Goal: Task Accomplishment & Management: Manage account settings

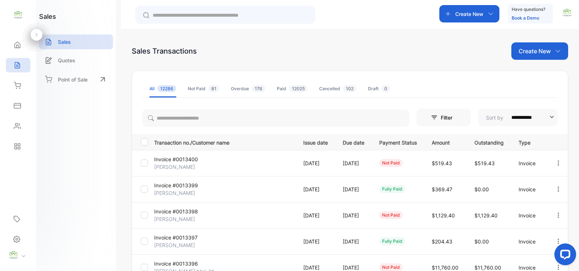
scroll to position [105, 0]
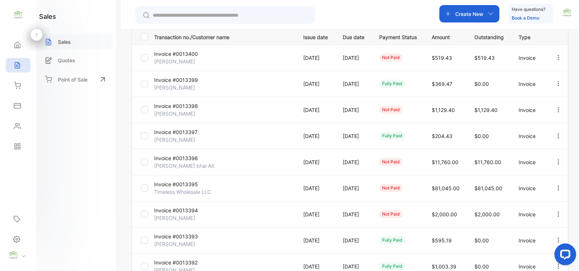
click at [67, 44] on p "Sales" at bounding box center [64, 42] width 13 height 8
click at [466, 15] on p "Create New" at bounding box center [469, 14] width 28 height 8
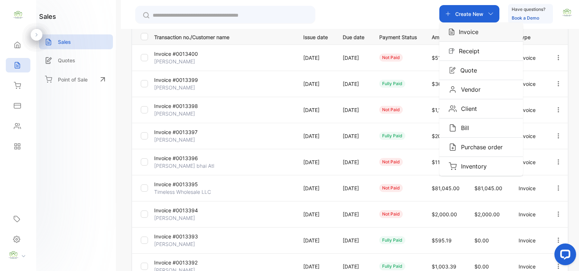
click at [474, 31] on p "Invoice" at bounding box center [467, 32] width 24 height 9
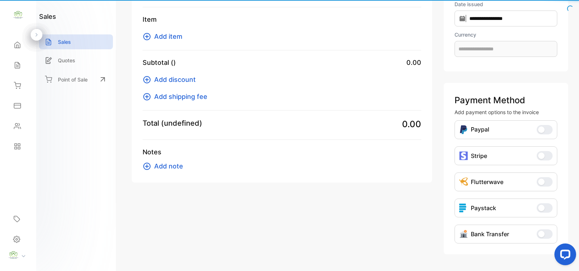
scroll to position [71, 0]
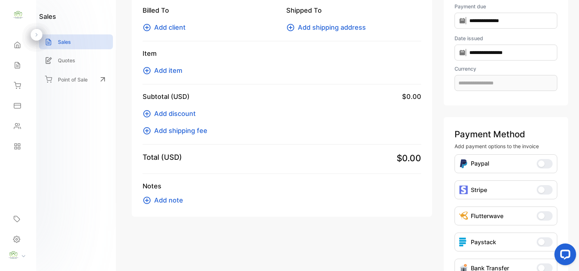
type input "**********"
click at [176, 71] on span "Add item" at bounding box center [168, 71] width 28 height 10
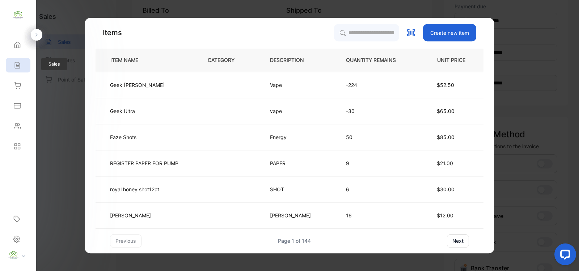
click at [16, 64] on icon at bounding box center [17, 65] width 5 height 6
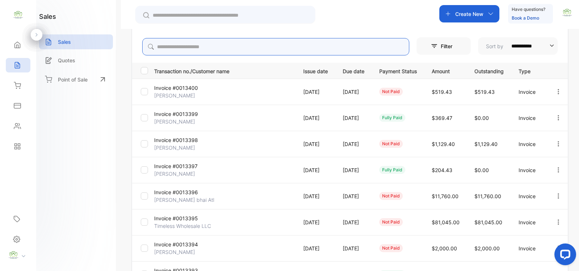
click at [172, 46] on input "search" at bounding box center [275, 46] width 267 height 17
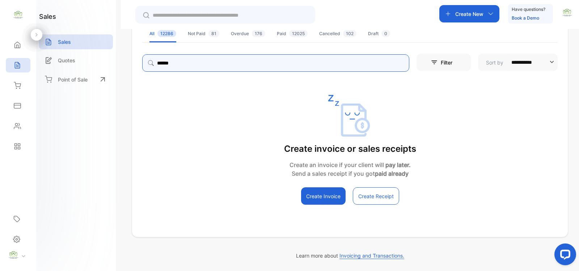
scroll to position [55, 0]
type input "*"
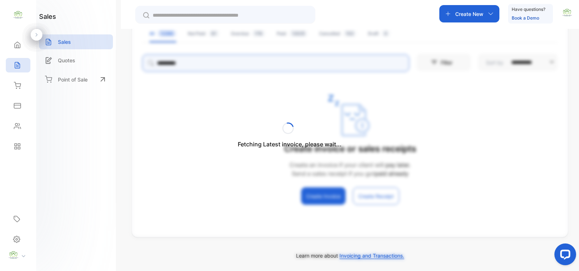
type input "**********"
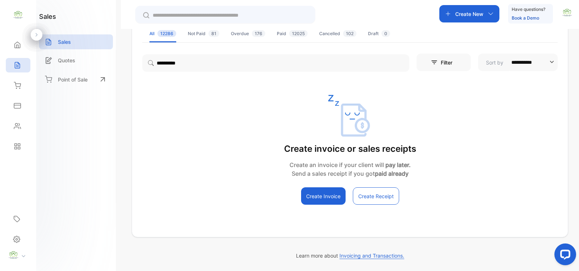
click at [81, 141] on div "sales Sales Quotes Point of Sale" at bounding box center [76, 135] width 80 height 271
click at [75, 41] on div "Sales" at bounding box center [76, 41] width 74 height 15
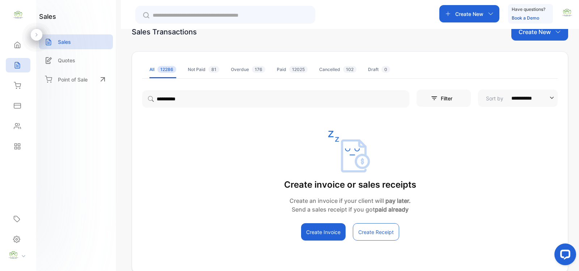
scroll to position [0, 0]
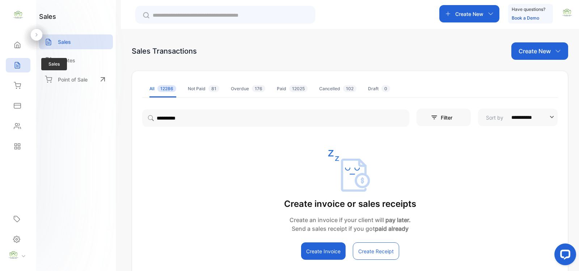
click at [21, 66] on div "Sales" at bounding box center [18, 65] width 25 height 14
drag, startPoint x: 79, startPoint y: 45, endPoint x: 76, endPoint y: 42, distance: 4.4
click at [78, 44] on div "Sales" at bounding box center [76, 41] width 74 height 15
click at [539, 48] on p "Create New" at bounding box center [535, 51] width 32 height 9
click at [536, 75] on span "Invoice" at bounding box center [541, 75] width 17 height 8
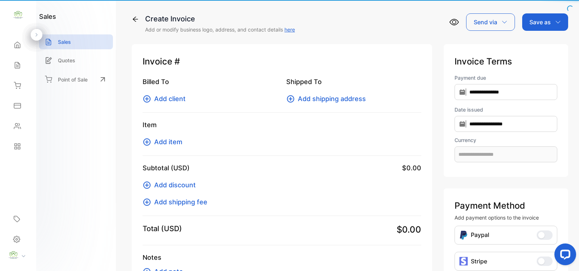
type input "**********"
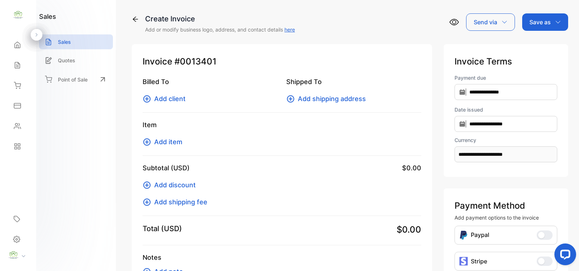
click at [166, 98] on span "Add client" at bounding box center [169, 99] width 31 height 10
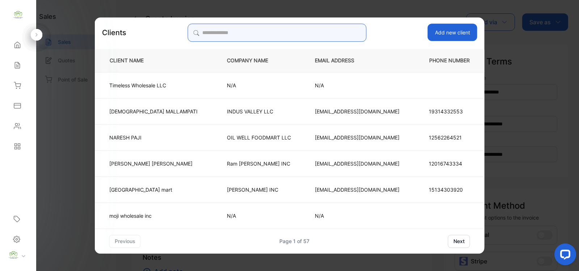
click at [226, 34] on input "search" at bounding box center [277, 33] width 179 height 18
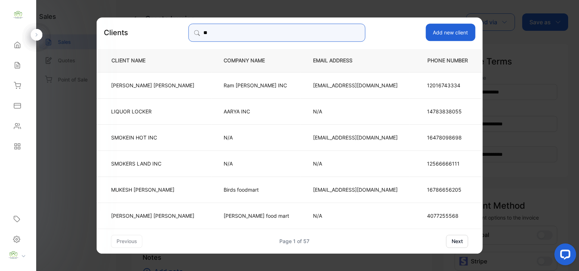
type input "*"
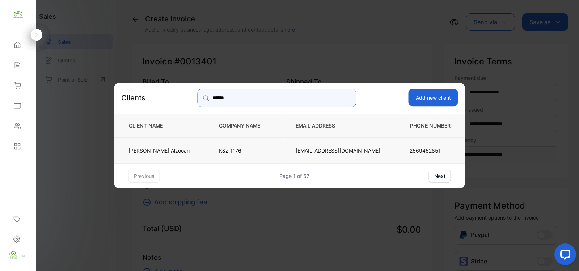
type input "******"
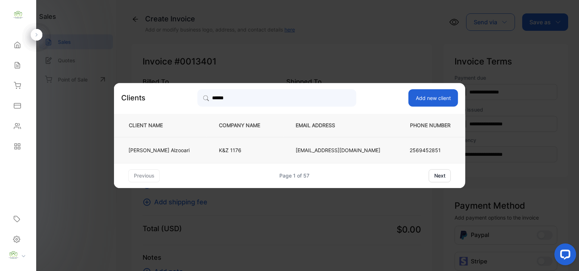
click at [190, 149] on p "[PERSON_NAME]" at bounding box center [159, 150] width 61 height 8
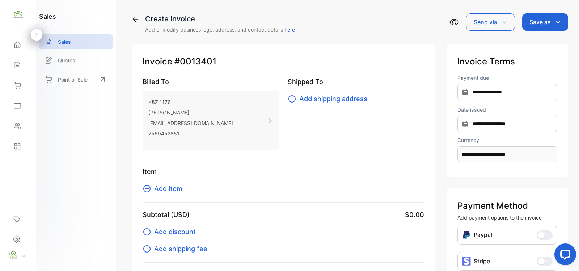
click at [172, 187] on span "Add item" at bounding box center [168, 189] width 28 height 10
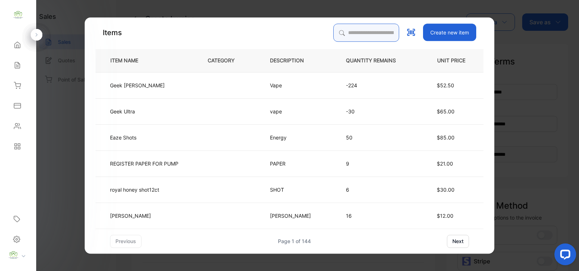
click at [340, 29] on input "search" at bounding box center [366, 33] width 66 height 18
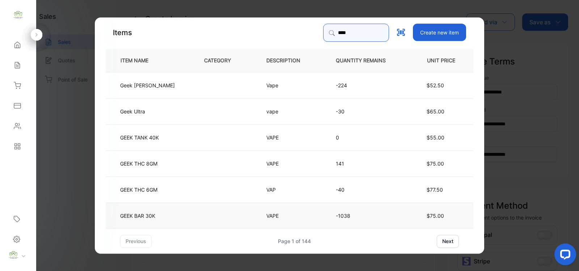
type input "****"
click at [213, 214] on td at bounding box center [223, 215] width 62 height 26
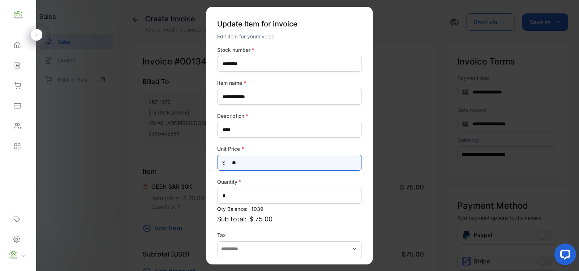
click at [254, 164] on Price-inputprice "**" at bounding box center [289, 163] width 145 height 16
type Price-inputprice "*"
type Price-inputprice "**"
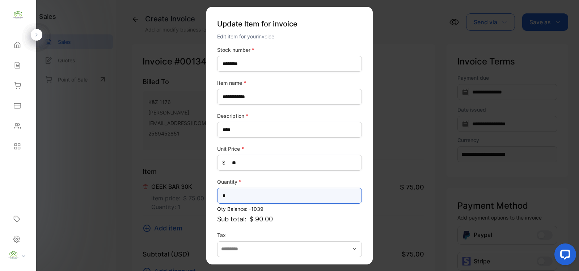
click at [241, 196] on input "*" at bounding box center [289, 196] width 145 height 16
type input "*"
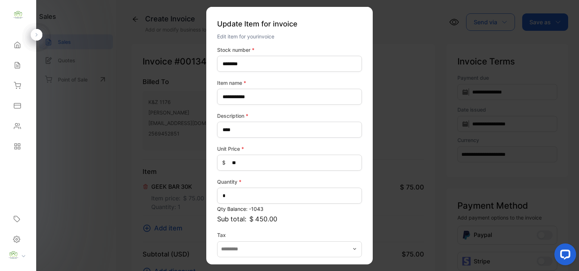
click at [290, 215] on p "Sub total: $ 450.00" at bounding box center [289, 219] width 145 height 10
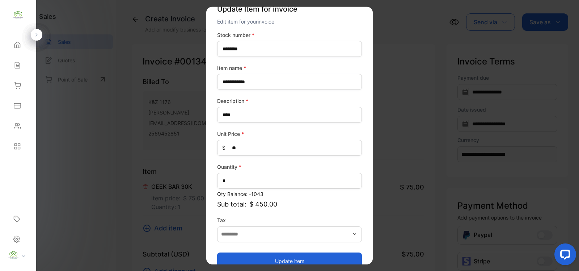
scroll to position [28, 0]
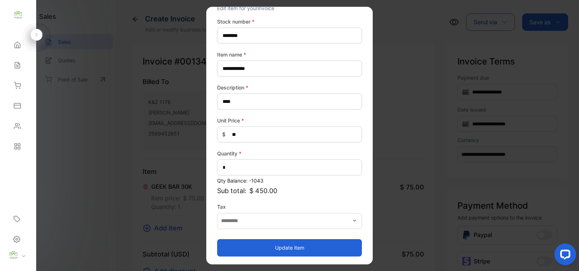
click at [285, 247] on button "Update item" at bounding box center [289, 247] width 145 height 17
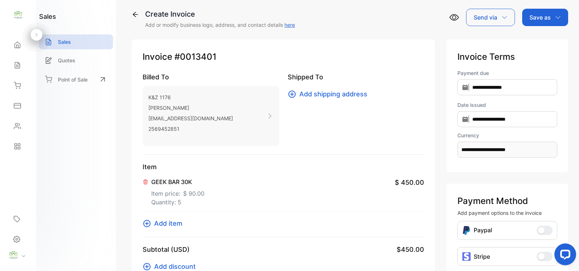
scroll to position [0, 0]
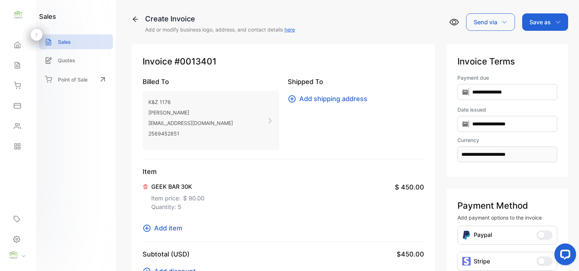
click at [545, 21] on p "Save as" at bounding box center [540, 22] width 21 height 9
click at [535, 46] on div "Invoice" at bounding box center [544, 46] width 42 height 14
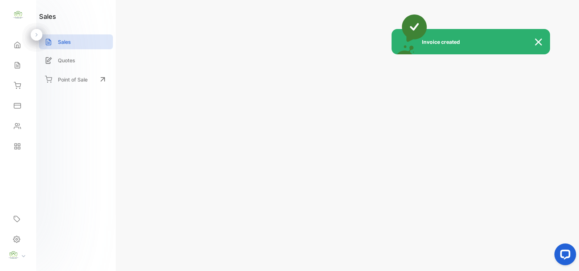
click at [542, 22] on div "Invoice created" at bounding box center [289, 135] width 579 height 271
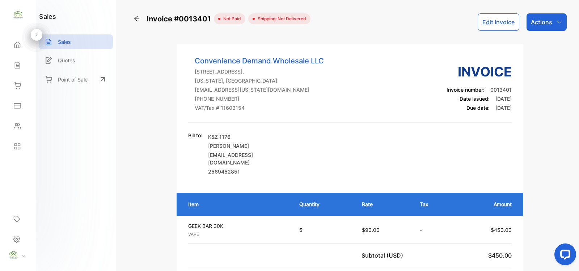
click at [542, 23] on p "Actions" at bounding box center [541, 22] width 21 height 9
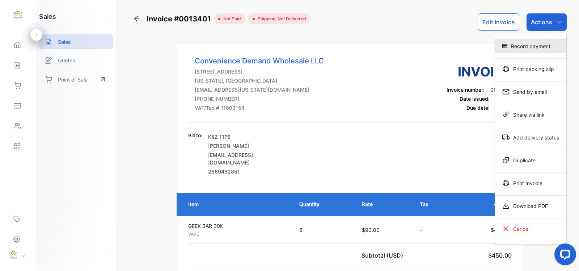
click at [524, 46] on div "Record payment" at bounding box center [530, 46] width 71 height 14
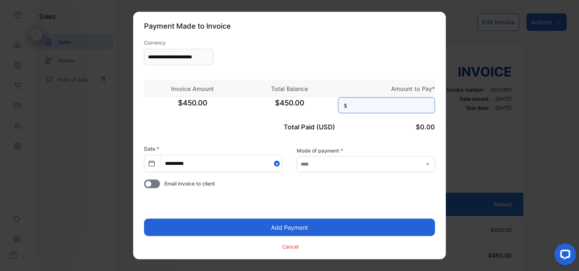
click at [357, 110] on input at bounding box center [386, 105] width 97 height 16
type input "******"
click at [289, 229] on button "Add Payment" at bounding box center [289, 227] width 291 height 17
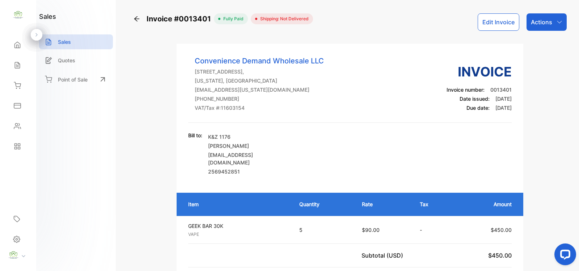
click at [544, 26] on p "Actions" at bounding box center [541, 22] width 21 height 9
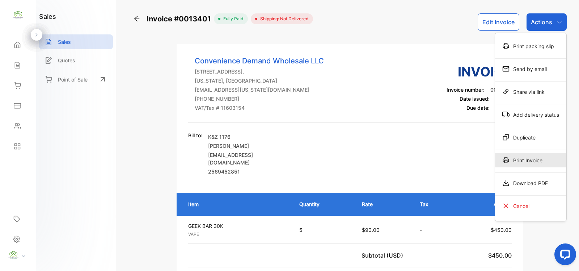
click at [522, 162] on div "Print Invoice" at bounding box center [530, 160] width 71 height 14
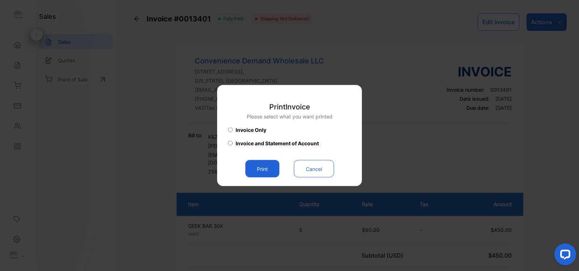
click at [273, 172] on button "Print" at bounding box center [262, 168] width 34 height 17
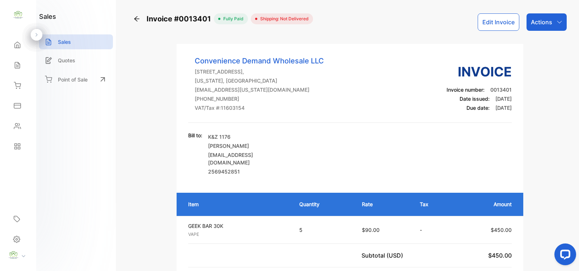
click at [71, 42] on div "Sales" at bounding box center [76, 41] width 74 height 15
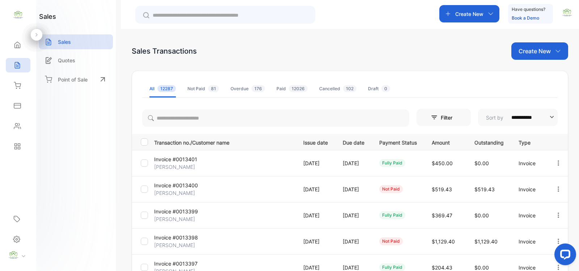
click at [17, 66] on icon at bounding box center [17, 65] width 7 height 7
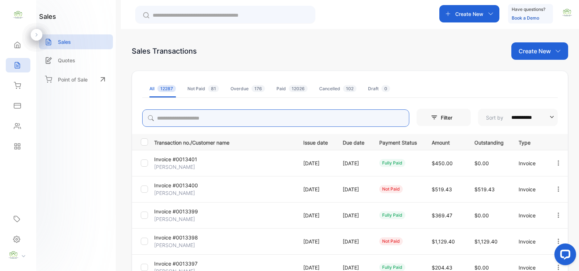
click at [165, 114] on input "search" at bounding box center [275, 117] width 267 height 17
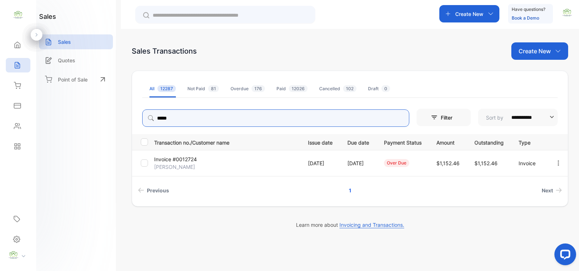
click at [560, 161] on icon "button" at bounding box center [558, 163] width 7 height 7
type input "*****"
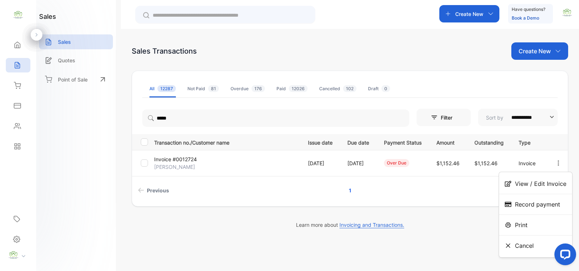
click at [551, 184] on span "View / Edit Invoice" at bounding box center [540, 183] width 51 height 9
click at [545, 183] on span "View / Edit Invoice" at bounding box center [540, 183] width 51 height 9
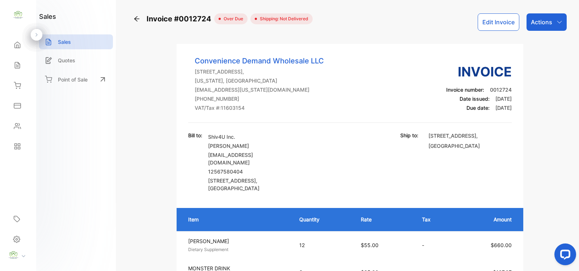
click at [491, 24] on button "Edit Invoice" at bounding box center [499, 21] width 42 height 17
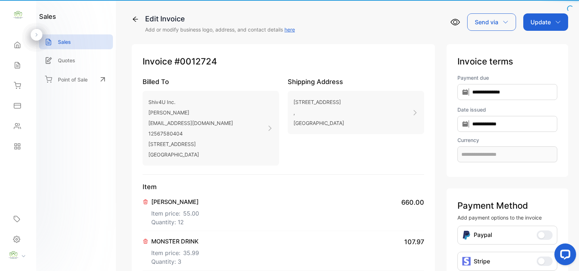
type input "**********"
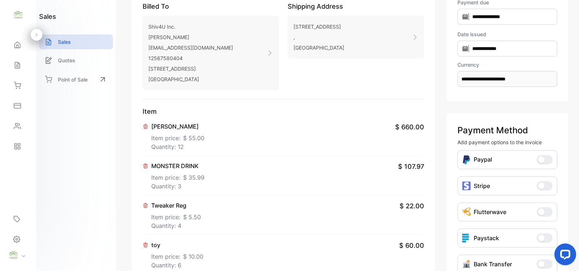
scroll to position [105, 0]
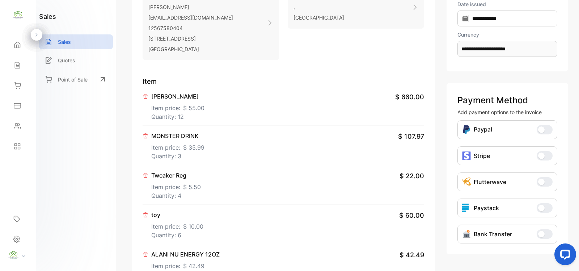
click at [189, 108] on span "$ 55.00" at bounding box center [193, 108] width 21 height 9
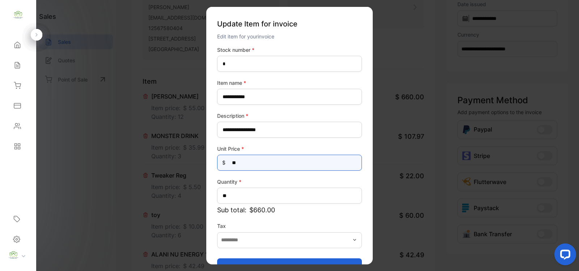
click at [247, 160] on Price-inputprice "**" at bounding box center [289, 163] width 145 height 16
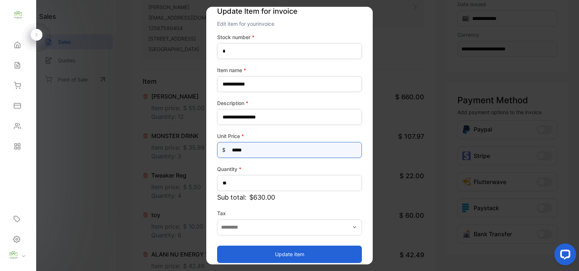
scroll to position [19, 0]
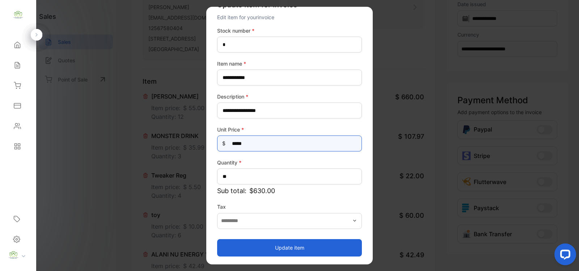
type Price-inputprice "*****"
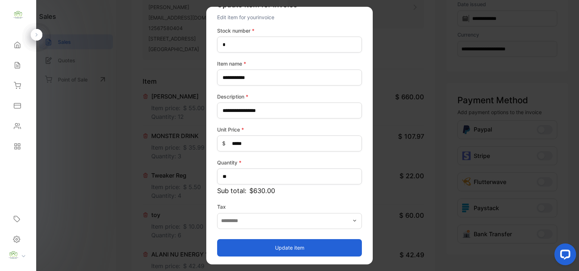
click at [286, 245] on button "Update item" at bounding box center [289, 247] width 145 height 17
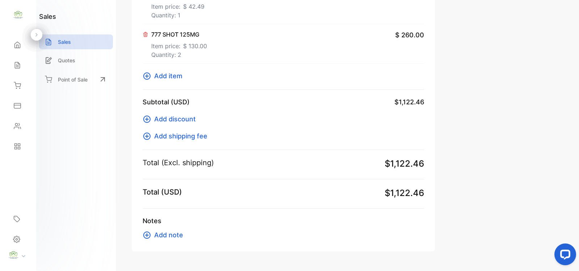
scroll to position [386, 0]
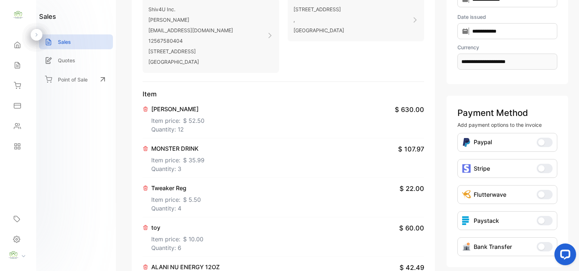
scroll to position [0, 0]
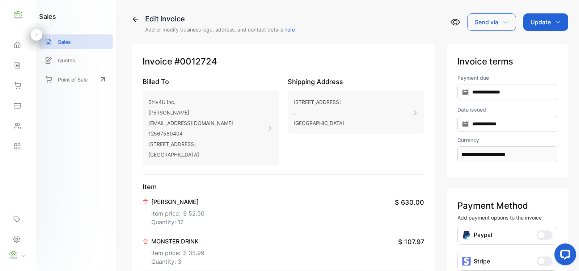
click at [543, 20] on p "Update" at bounding box center [541, 22] width 20 height 9
click at [542, 46] on div "Invoice" at bounding box center [547, 46] width 42 height 14
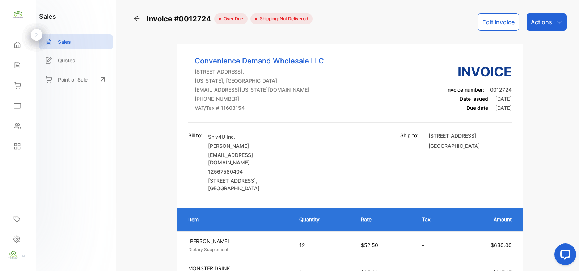
click at [64, 42] on p "Sales" at bounding box center [64, 42] width 13 height 8
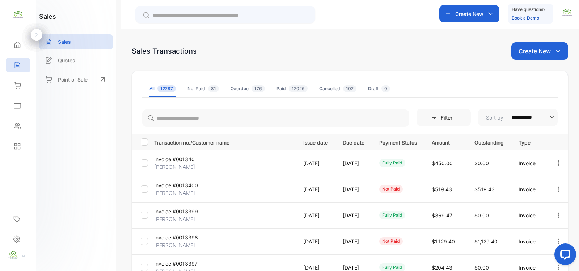
click at [532, 52] on p "Create New" at bounding box center [535, 51] width 32 height 9
click at [538, 75] on span "Invoice" at bounding box center [541, 75] width 17 height 8
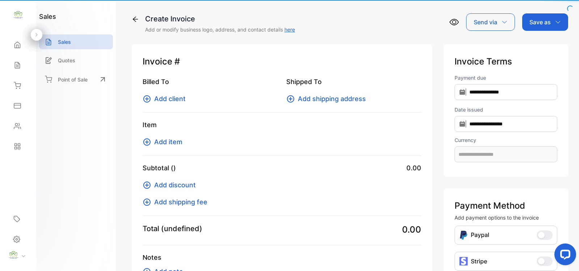
type input "**********"
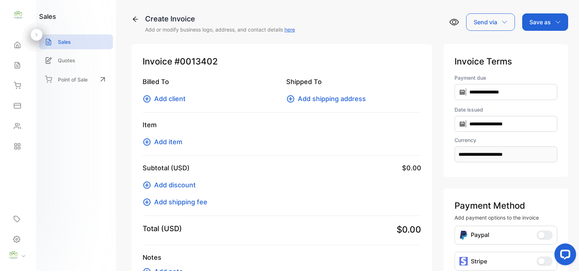
click at [14, 64] on icon at bounding box center [17, 65] width 7 height 7
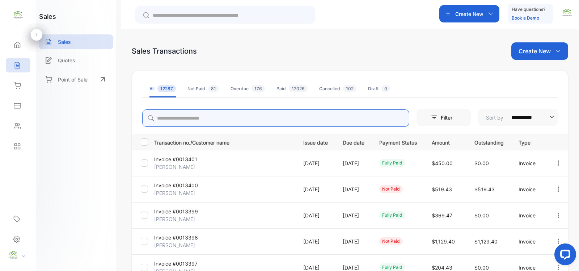
click at [176, 122] on input "search" at bounding box center [275, 117] width 267 height 17
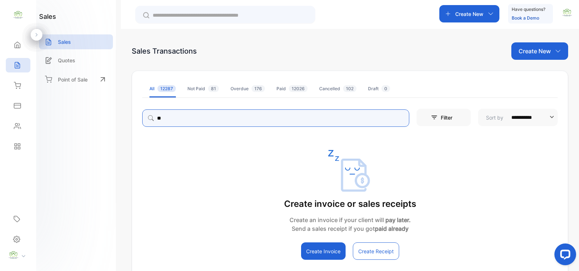
type input "*"
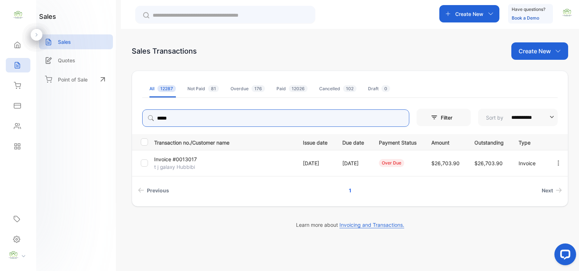
click at [558, 163] on icon "button" at bounding box center [558, 162] width 1 height 5
type input "*****"
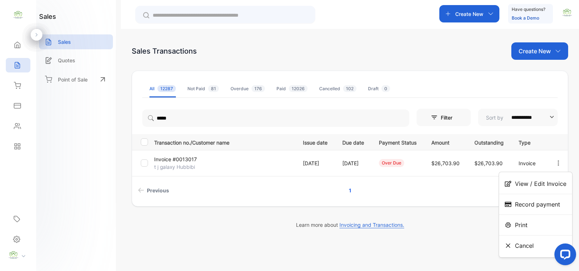
click at [548, 184] on span "View / Edit Invoice" at bounding box center [540, 183] width 51 height 9
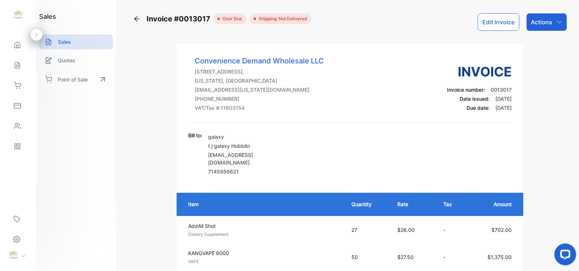
click at [548, 21] on p "Actions" at bounding box center [541, 22] width 21 height 9
click at [420, 151] on div "Bill to: galaxy t j galaxy Hubbibi galaxydistribution21@gmail.com 7145956621" at bounding box center [350, 153] width 324 height 45
click at [498, 21] on button "Edit Invoice" at bounding box center [499, 21] width 42 height 17
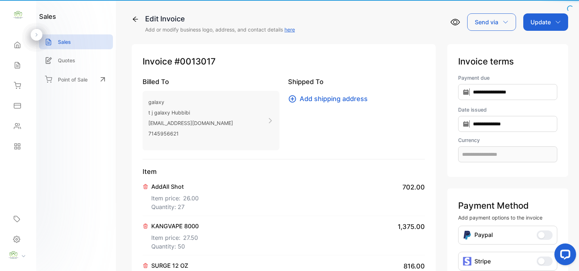
type input "**********"
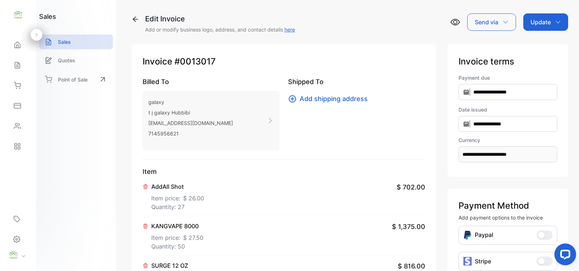
click at [538, 22] on p "Update" at bounding box center [541, 22] width 20 height 9
click at [542, 45] on div "Invoice" at bounding box center [547, 46] width 42 height 14
click at [53, 146] on div "Updating invoice, please wait..." at bounding box center [289, 135] width 579 height 271
click at [541, 17] on div "Updating invoice, please wait..." at bounding box center [289, 135] width 579 height 271
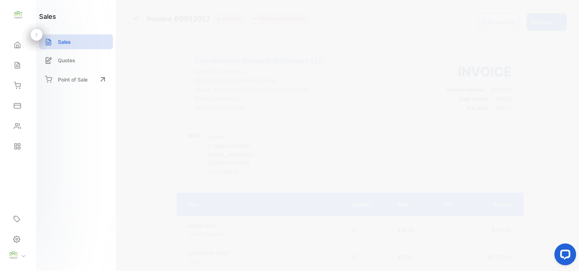
click at [544, 20] on p "Actions" at bounding box center [541, 22] width 21 height 9
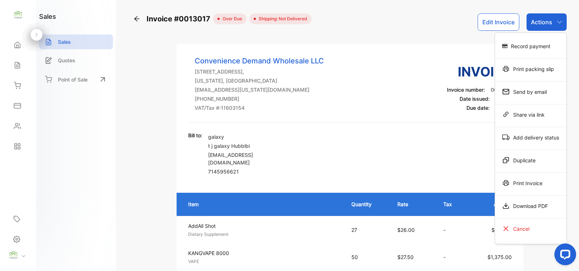
click at [527, 91] on div "Send by email" at bounding box center [530, 91] width 71 height 14
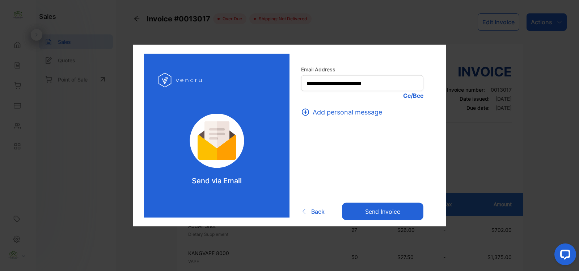
click at [386, 213] on button "Send invoice" at bounding box center [382, 210] width 81 height 17
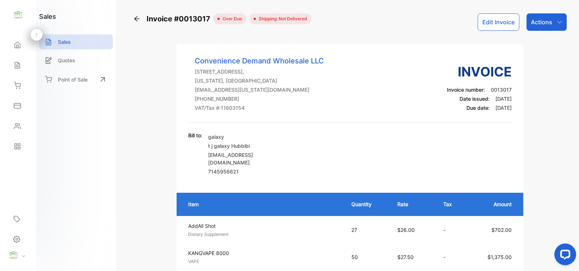
click at [541, 23] on p "Actions" at bounding box center [541, 22] width 21 height 9
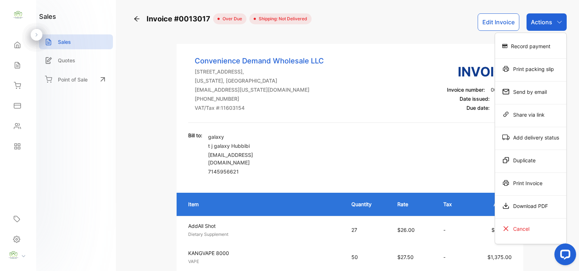
click at [80, 43] on div "Sales" at bounding box center [76, 41] width 74 height 15
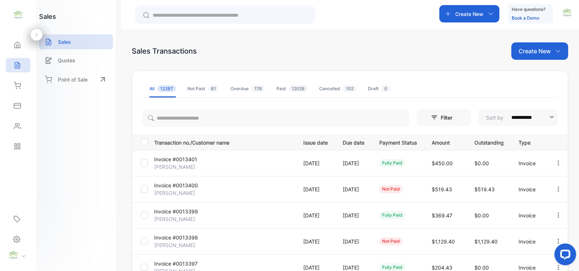
click at [62, 40] on p "Sales" at bounding box center [64, 42] width 13 height 8
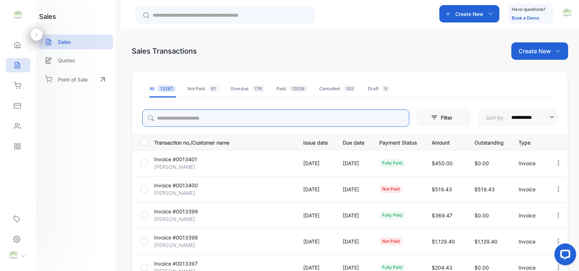
click at [185, 118] on input "search" at bounding box center [275, 117] width 267 height 17
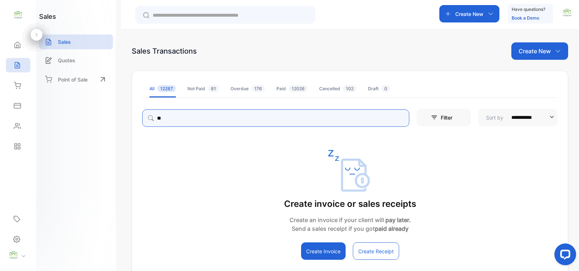
type input "*"
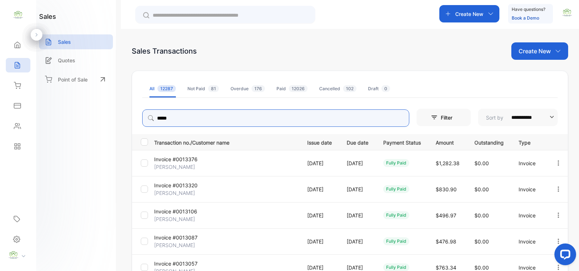
click at [539, 53] on p "Create New" at bounding box center [535, 51] width 32 height 9
type input "*****"
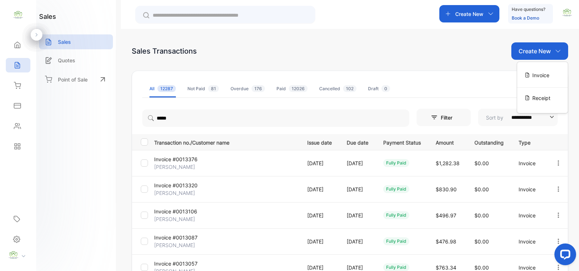
click at [539, 76] on span "Invoice" at bounding box center [541, 75] width 17 height 8
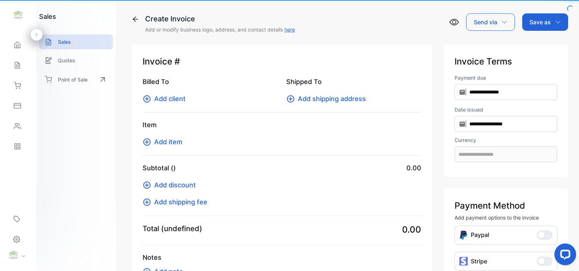
type input "**********"
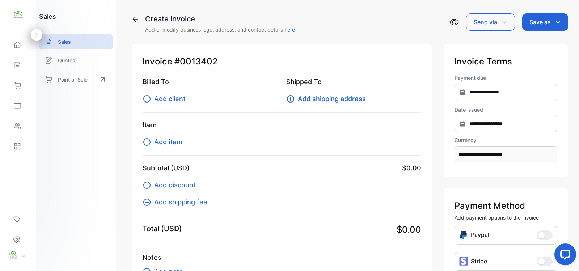
click at [171, 100] on span "Add client" at bounding box center [169, 99] width 31 height 10
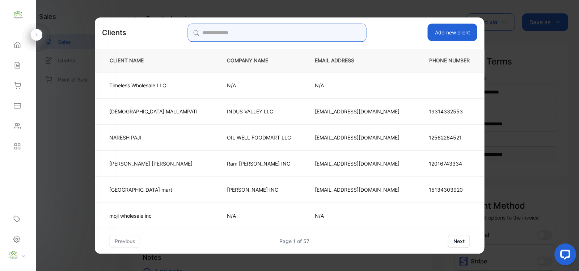
click at [224, 33] on input "search" at bounding box center [277, 33] width 179 height 18
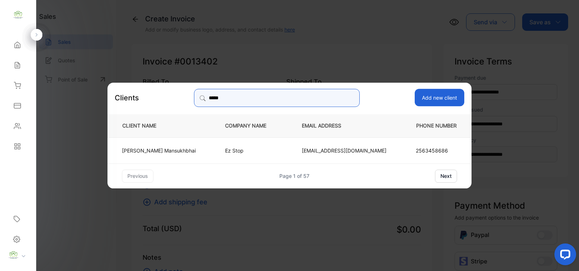
type input "*****"
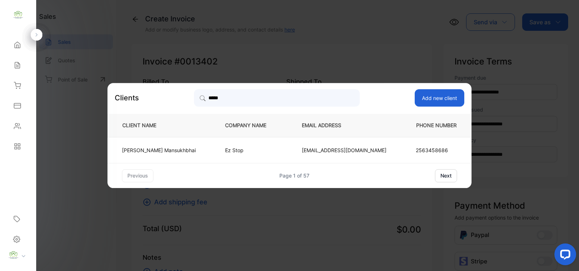
click at [180, 150] on p "Hirenkumar Mansukhbhai" at bounding box center [159, 150] width 74 height 8
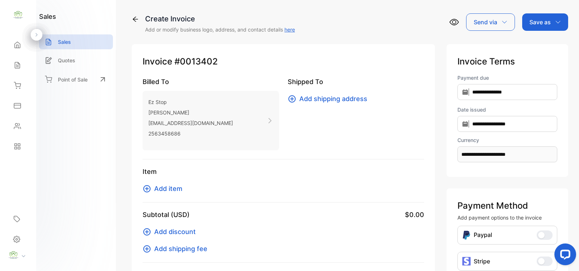
click at [165, 190] on span "Add item" at bounding box center [168, 189] width 28 height 10
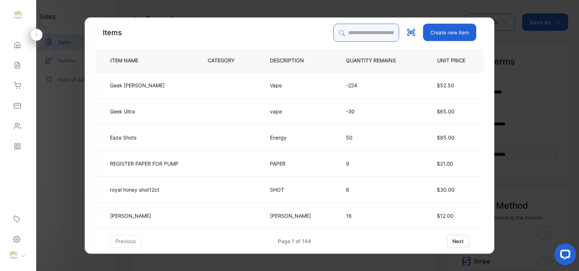
click at [358, 33] on input "search" at bounding box center [366, 33] width 66 height 18
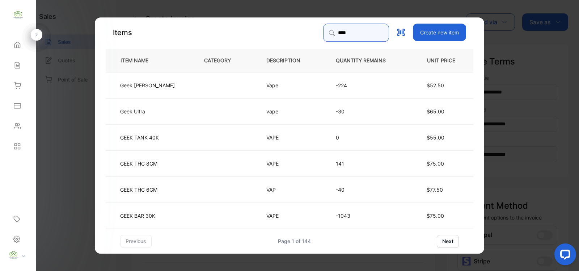
type input "****"
click at [215, 214] on td at bounding box center [223, 215] width 62 height 26
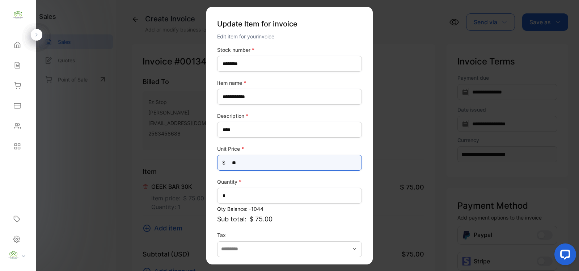
click at [249, 161] on Price-inputprice "**" at bounding box center [289, 163] width 145 height 16
type Price-inputprice "*"
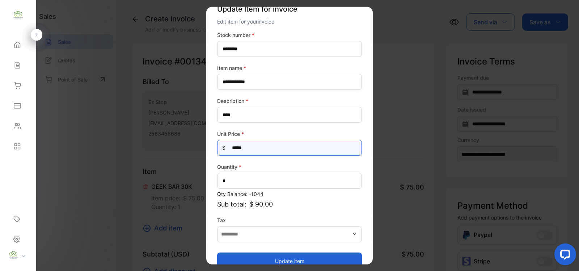
scroll to position [28, 0]
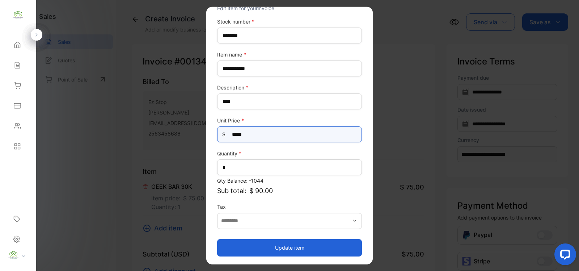
type Price-inputprice "*****"
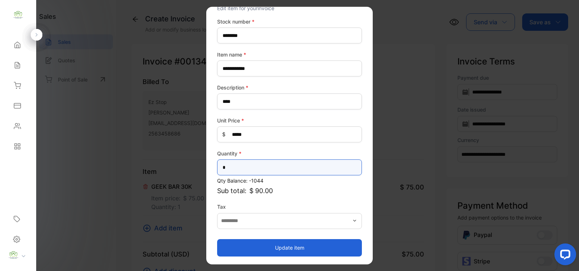
click at [234, 168] on input "*" at bounding box center [289, 167] width 145 height 16
type input "*"
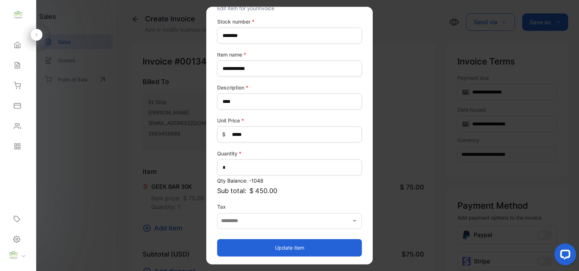
click at [290, 248] on button "Update item" at bounding box center [289, 247] width 145 height 17
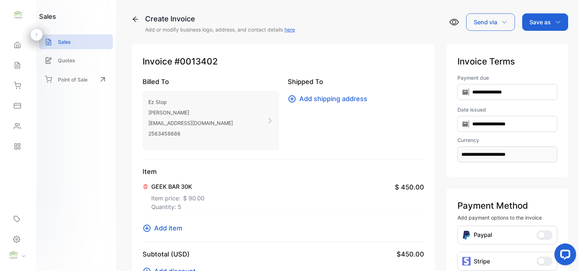
click at [171, 226] on span "Add item" at bounding box center [168, 228] width 28 height 10
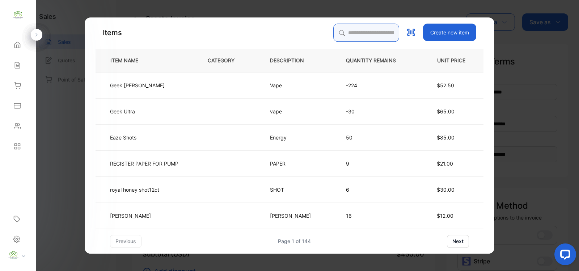
click at [333, 35] on input "search" at bounding box center [366, 33] width 66 height 18
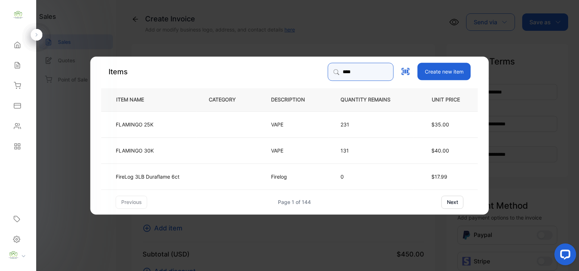
type input "****"
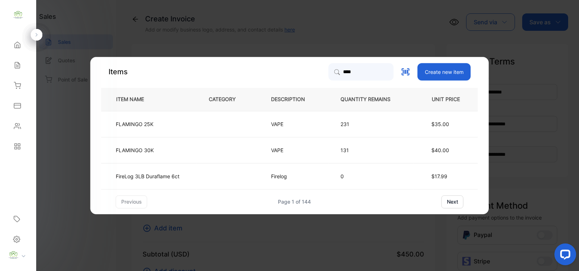
click at [160, 151] on td "FLAMINGO 30K" at bounding box center [149, 150] width 96 height 26
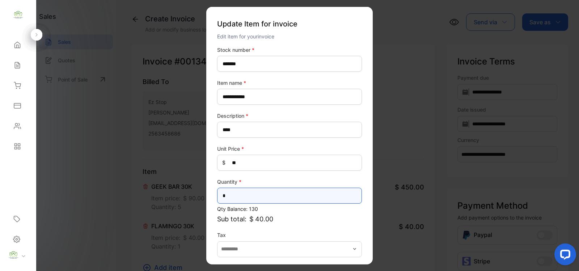
click at [236, 197] on input "*" at bounding box center [289, 196] width 145 height 16
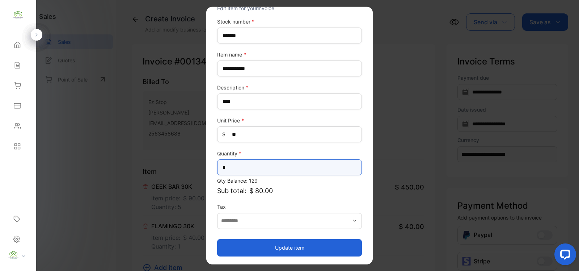
type input "*"
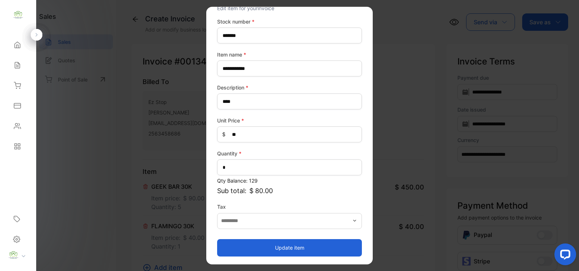
click at [301, 247] on button "Update item" at bounding box center [289, 247] width 145 height 17
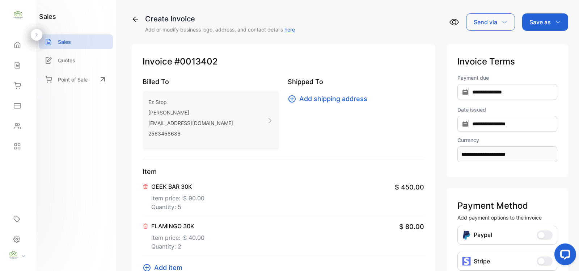
click at [177, 267] on span "Add item" at bounding box center [168, 267] width 28 height 10
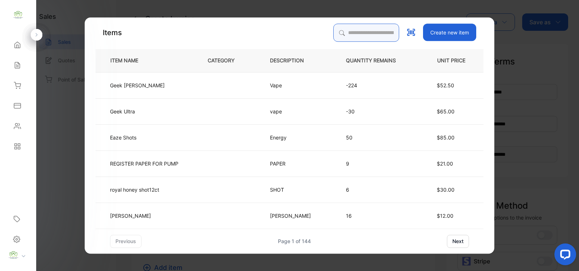
click at [342, 31] on input "search" at bounding box center [366, 33] width 66 height 18
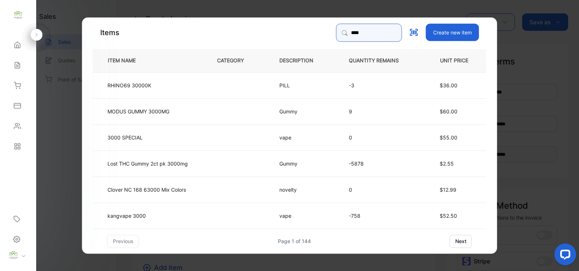
type input "****"
click at [245, 218] on td at bounding box center [236, 215] width 62 height 26
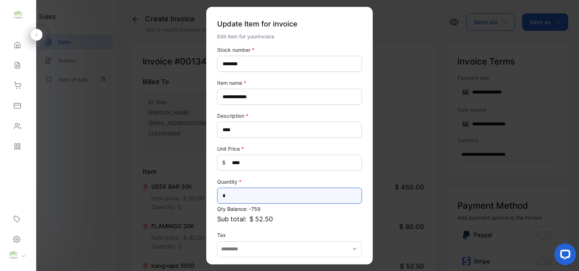
click at [235, 196] on input "*" at bounding box center [289, 196] width 145 height 16
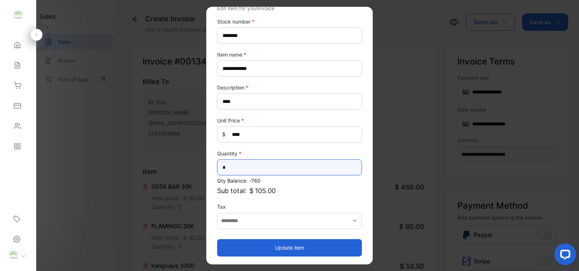
type input "*"
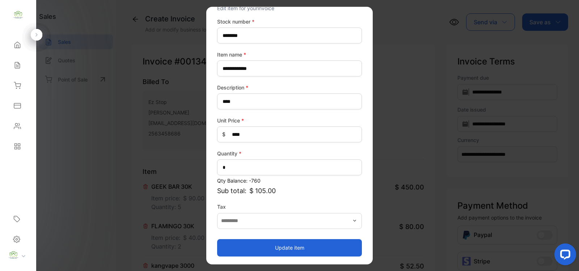
click at [283, 249] on button "Update item" at bounding box center [289, 247] width 145 height 17
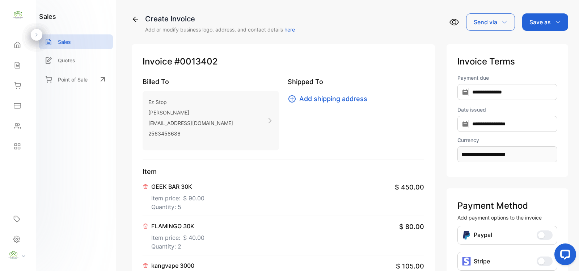
click at [147, 226] on icon at bounding box center [146, 226] width 6 height 6
click at [268, 203] on div "GEEK BAR 30K Item price: $ 90.00 Quantity: 5 $ 450.00" at bounding box center [284, 195] width 282 height 39
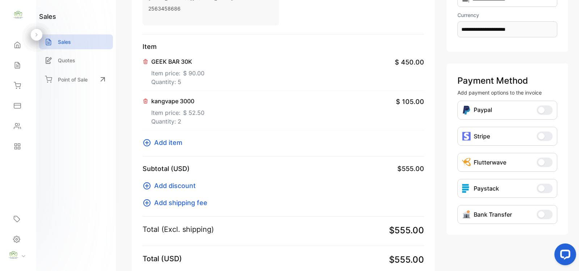
scroll to position [213, 0]
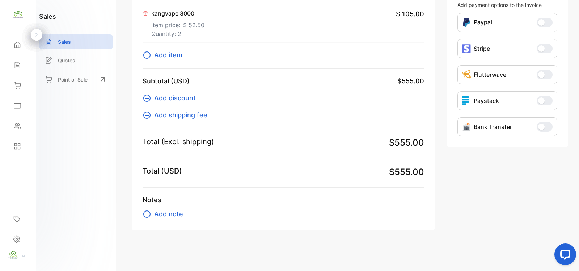
click at [176, 54] on span "Add item" at bounding box center [168, 55] width 28 height 10
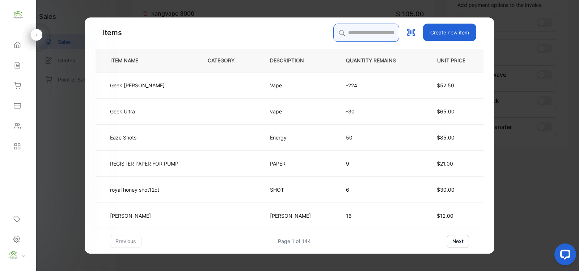
click at [333, 31] on input "search" at bounding box center [366, 33] width 66 height 18
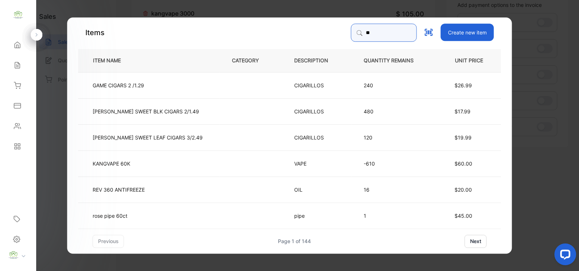
type input "**"
click at [250, 163] on td at bounding box center [251, 163] width 62 height 26
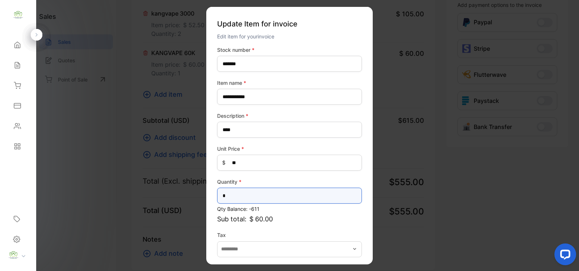
click at [231, 196] on input "*" at bounding box center [289, 196] width 145 height 16
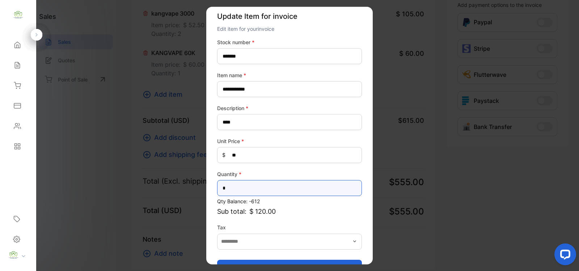
scroll to position [28, 0]
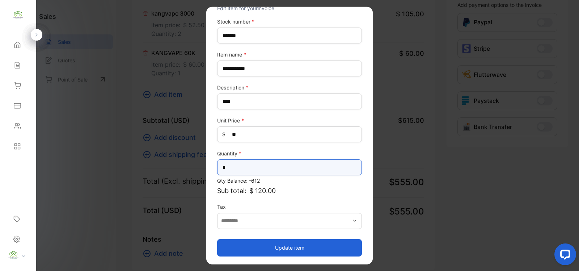
type input "*"
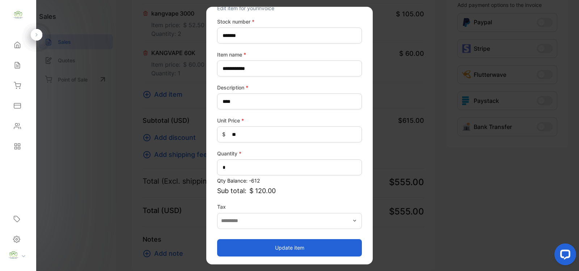
click at [296, 249] on button "Update item" at bounding box center [289, 247] width 145 height 17
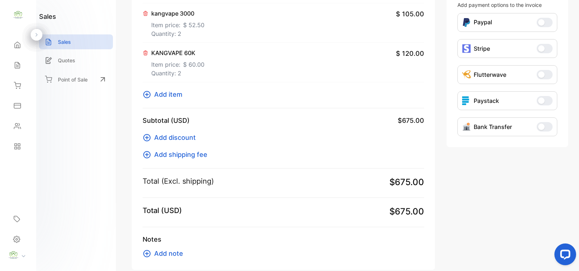
click at [174, 96] on span "Add item" at bounding box center [168, 94] width 28 height 10
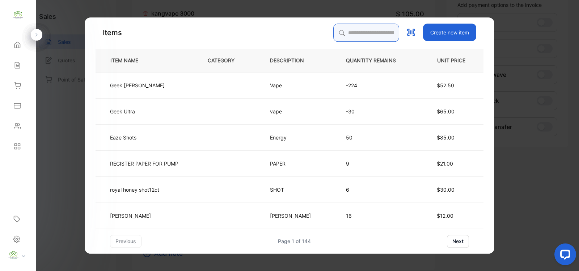
click at [342, 33] on input "search" at bounding box center [366, 33] width 66 height 18
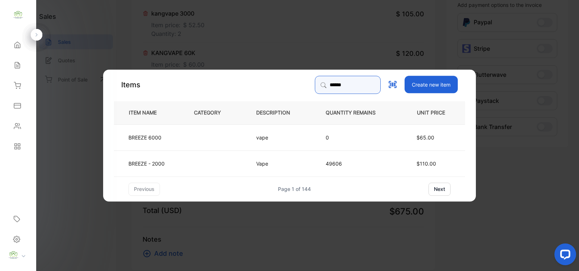
type input "******"
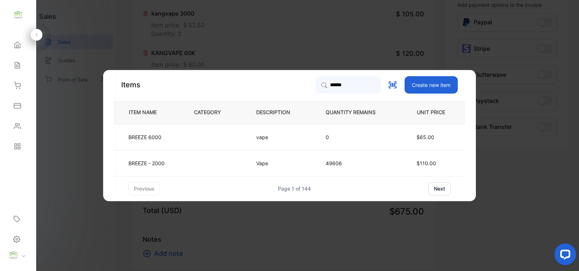
click at [356, 163] on p "49606" at bounding box center [357, 163] width 62 height 8
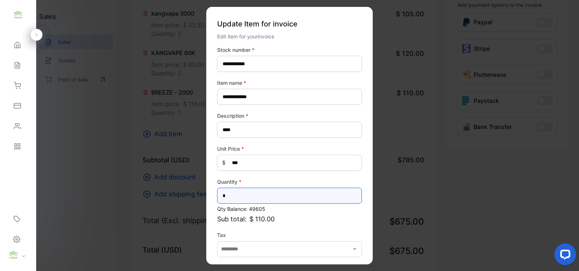
click at [238, 197] on input "*" at bounding box center [289, 196] width 145 height 16
type input "*"
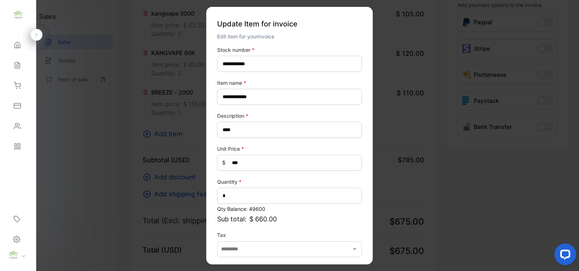
click at [314, 219] on p "Sub total: $ 660.00" at bounding box center [289, 219] width 145 height 10
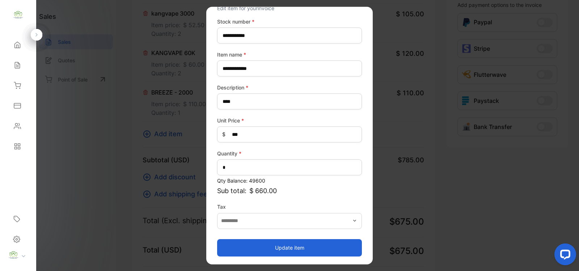
click at [287, 246] on button "Update item" at bounding box center [289, 247] width 145 height 17
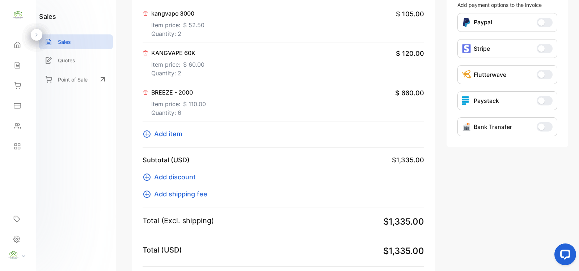
scroll to position [292, 0]
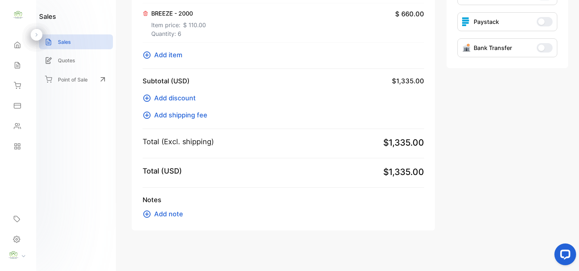
click at [177, 98] on span "Add discount" at bounding box center [175, 98] width 42 height 10
click at [167, 55] on span "Add item" at bounding box center [168, 55] width 28 height 10
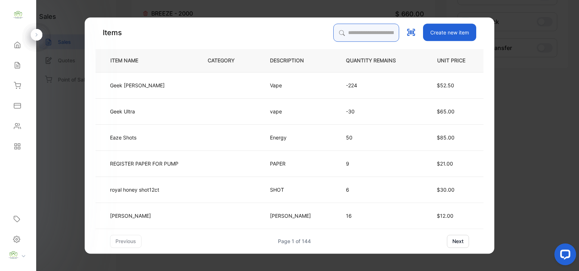
click at [344, 33] on input "search" at bounding box center [366, 33] width 66 height 18
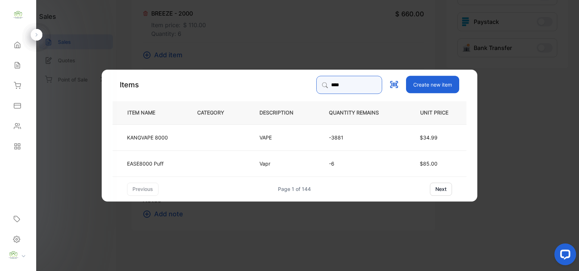
type input "****"
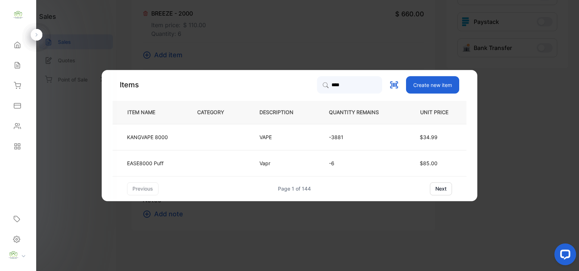
click at [226, 139] on td at bounding box center [216, 137] width 62 height 26
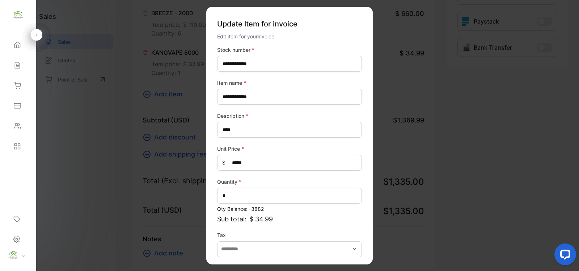
scroll to position [28, 0]
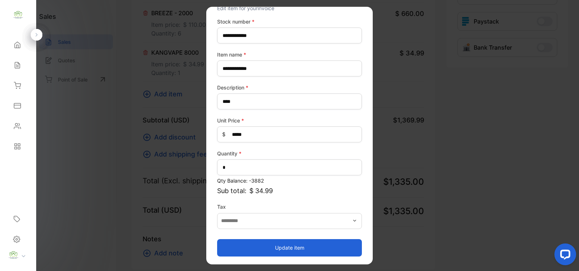
click at [287, 246] on button "Update item" at bounding box center [289, 247] width 145 height 17
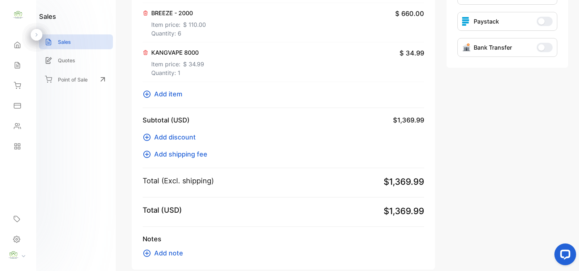
click at [183, 138] on span "Add discount" at bounding box center [175, 137] width 42 height 10
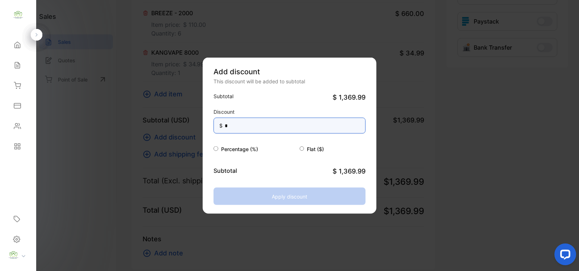
click at [262, 125] on input "*" at bounding box center [290, 126] width 152 height 16
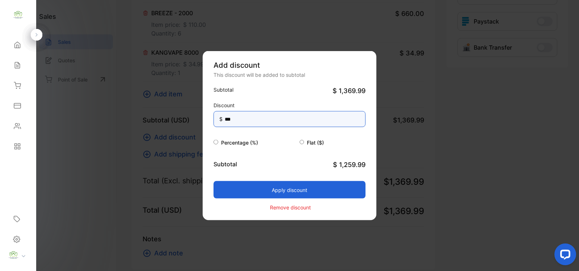
type input "***"
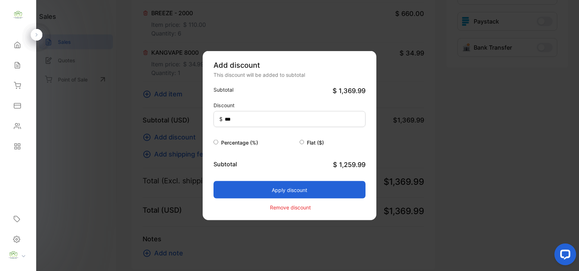
click at [282, 189] on button "Apply discount" at bounding box center [290, 189] width 152 height 17
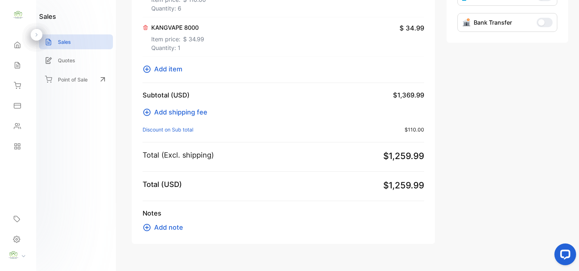
scroll to position [0, 0]
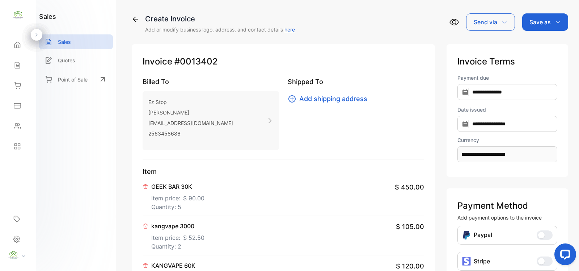
click at [541, 18] on p "Save as" at bounding box center [540, 22] width 21 height 9
click at [540, 46] on div "Invoice" at bounding box center [544, 46] width 42 height 14
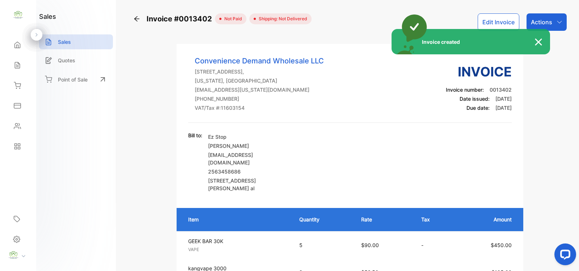
click at [543, 22] on div "Invoice created" at bounding box center [289, 135] width 579 height 271
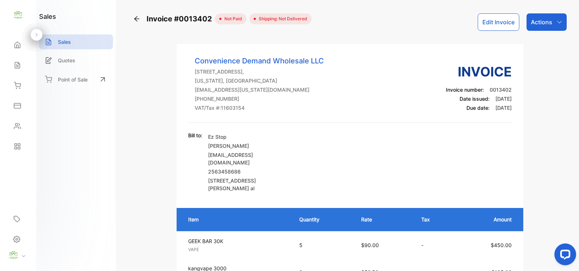
click at [540, 22] on p "Actions" at bounding box center [541, 22] width 21 height 9
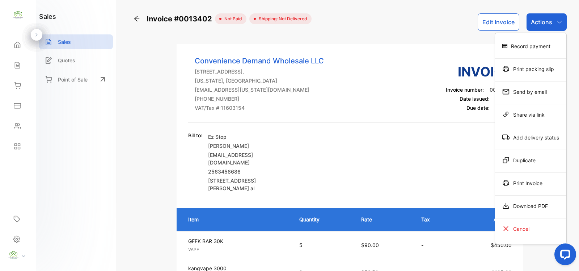
click at [528, 182] on div "Print Invoice" at bounding box center [530, 183] width 71 height 14
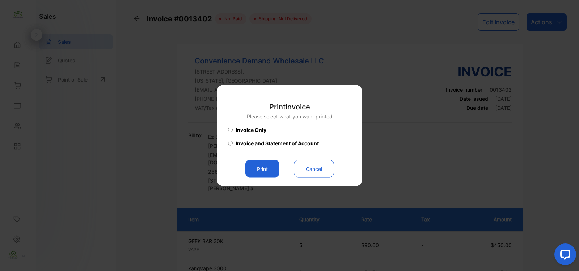
click at [269, 169] on button "Print" at bounding box center [262, 168] width 34 height 17
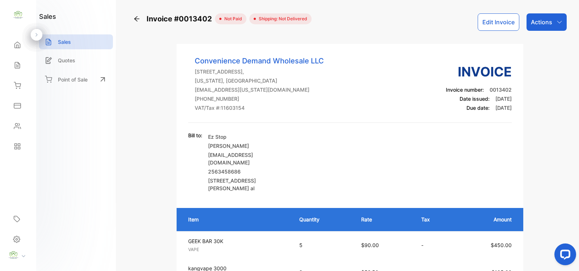
click at [22, 66] on div "Sales" at bounding box center [18, 65] width 25 height 14
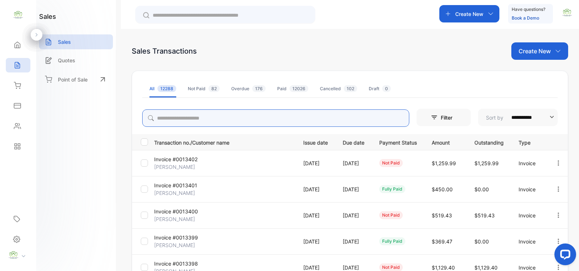
click at [171, 117] on input "search" at bounding box center [275, 117] width 267 height 17
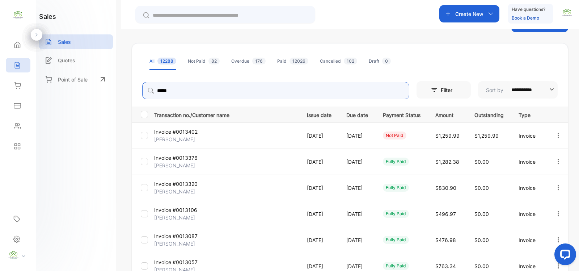
scroll to position [18, 0]
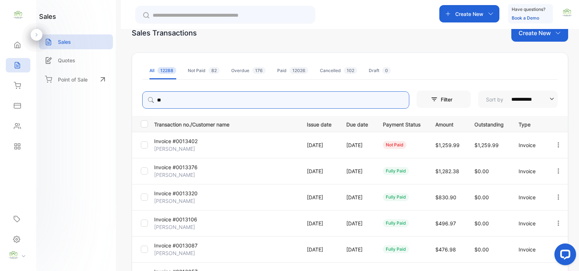
type input "*"
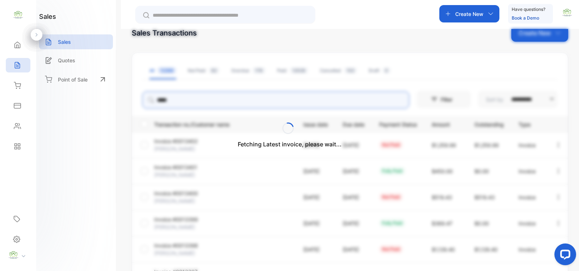
scroll to position [0, 0]
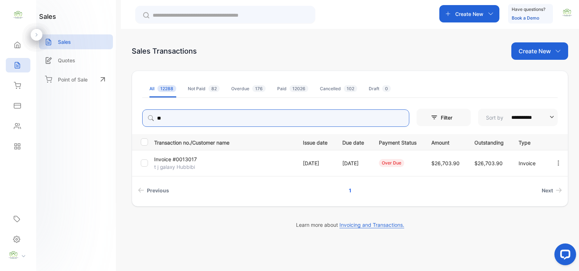
type input "*"
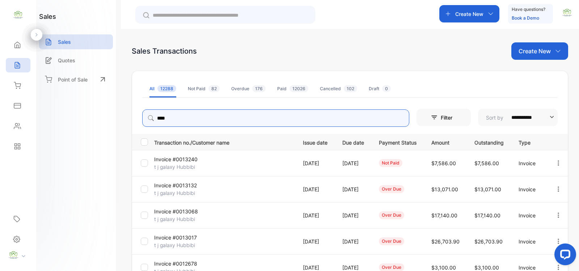
type input "***"
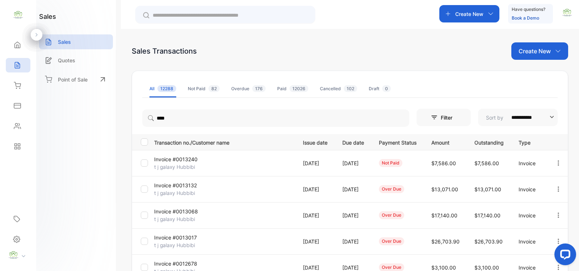
click at [256, 180] on td "Invoice #0013132 t j galaxy Hubbibi" at bounding box center [222, 189] width 143 height 26
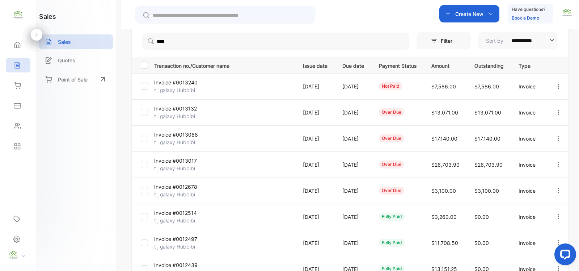
scroll to position [77, 0]
click at [14, 82] on icon at bounding box center [17, 85] width 7 height 7
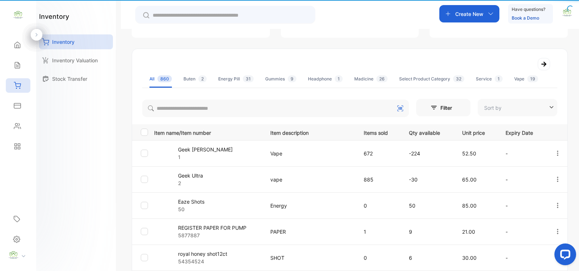
type input "**********"
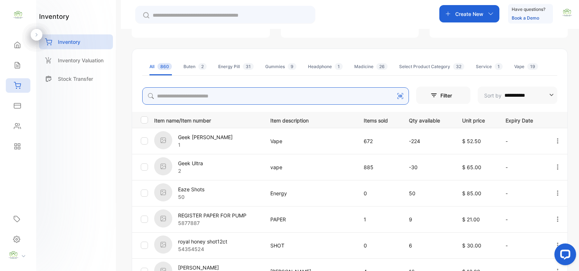
click at [180, 95] on input "search" at bounding box center [275, 95] width 267 height 17
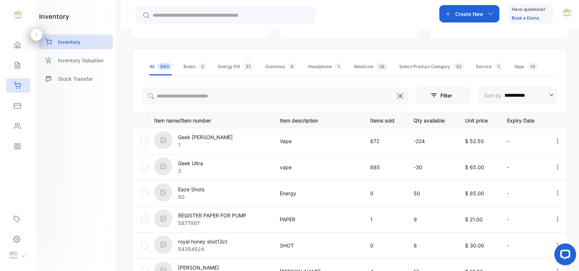
click at [348, 216] on p "PAPER" at bounding box center [318, 219] width 76 height 8
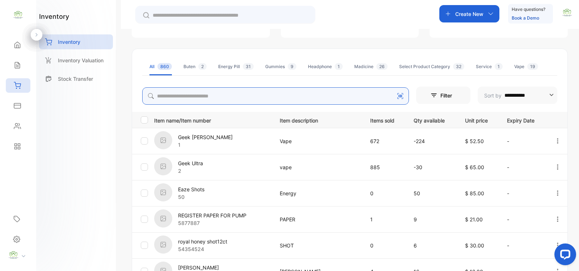
click at [174, 94] on input "search" at bounding box center [275, 95] width 267 height 17
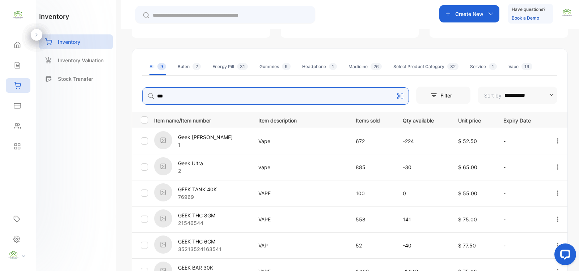
type input "***"
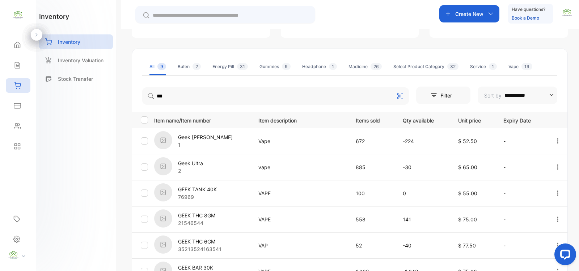
click at [295, 174] on td "vape" at bounding box center [298, 167] width 97 height 26
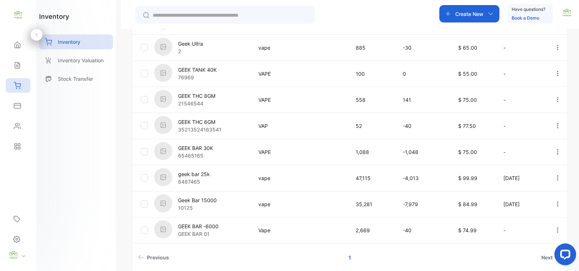
scroll to position [211, 0]
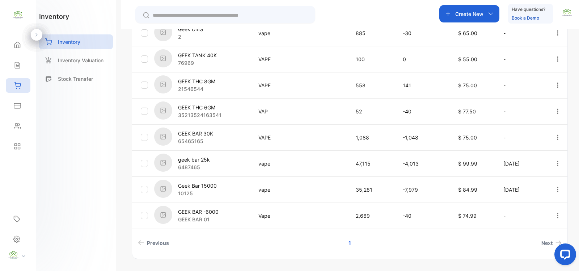
click at [17, 64] on icon at bounding box center [17, 65] width 7 height 7
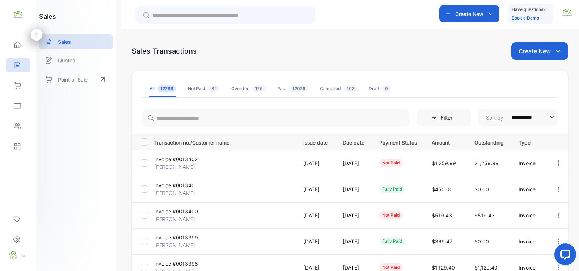
click at [524, 51] on p "Create New" at bounding box center [535, 51] width 32 height 9
click at [537, 75] on span "Invoice" at bounding box center [541, 75] width 17 height 8
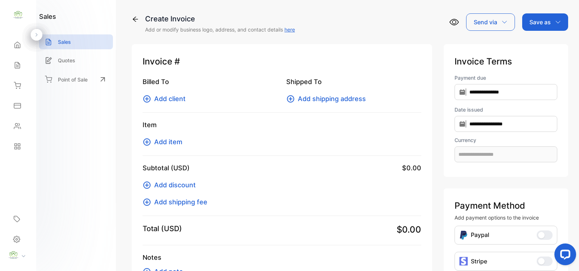
type input "**********"
click at [171, 140] on span "Add item" at bounding box center [168, 142] width 28 height 10
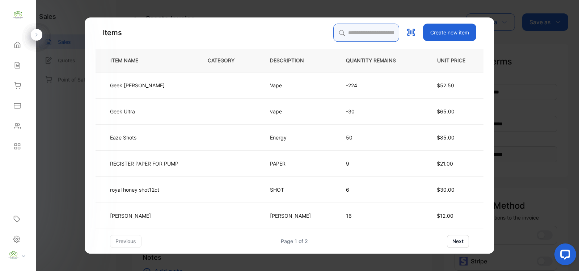
click at [352, 30] on input "search" at bounding box center [366, 33] width 66 height 18
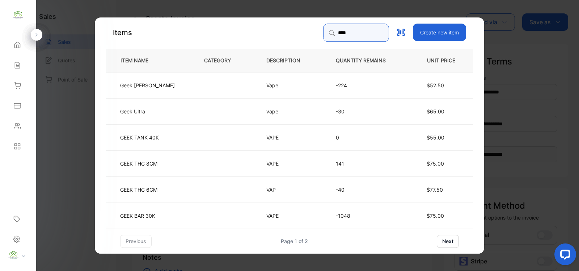
type input "****"
click at [444, 243] on button "next" at bounding box center [448, 240] width 22 height 13
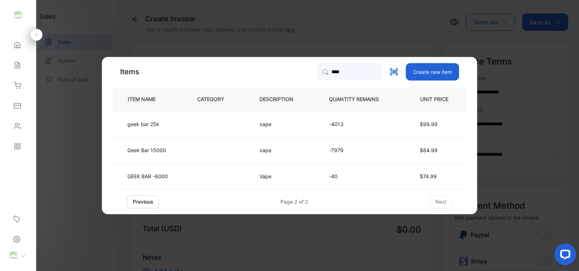
click at [145, 201] on button "previous" at bounding box center [142, 201] width 31 height 13
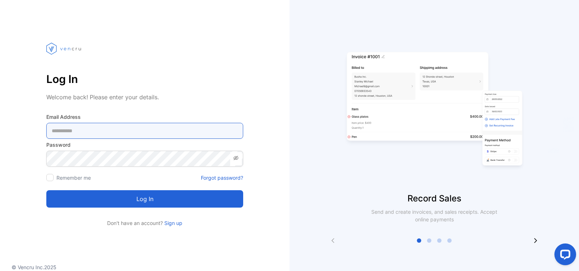
type Address-inputemail "**********"
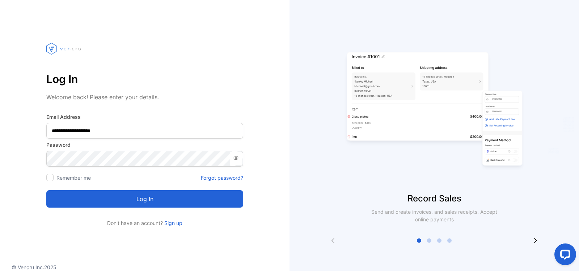
click at [152, 204] on button "Log in" at bounding box center [144, 198] width 197 height 17
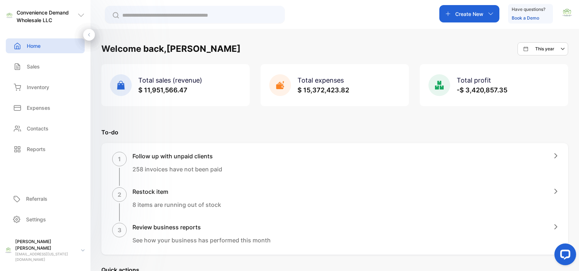
click at [122, 160] on div "1" at bounding box center [119, 159] width 14 height 14
click at [49, 66] on div "Sales" at bounding box center [45, 66] width 79 height 15
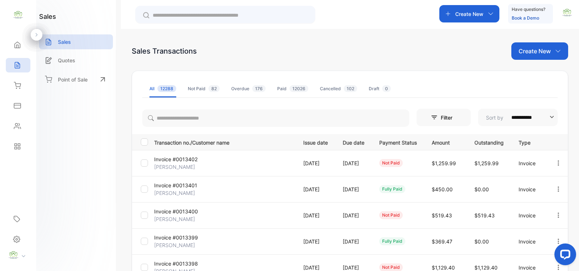
click at [201, 89] on div "Not Paid 82" at bounding box center [204, 88] width 32 height 7
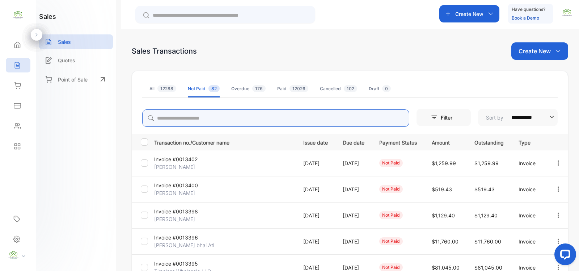
click at [168, 121] on input "search" at bounding box center [275, 117] width 267 height 17
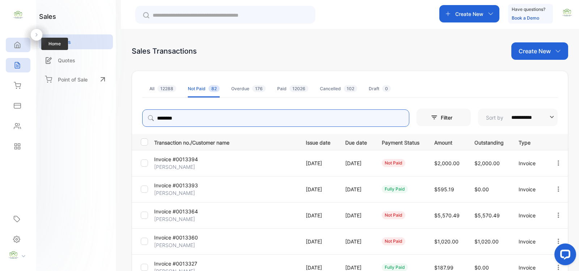
type input "********"
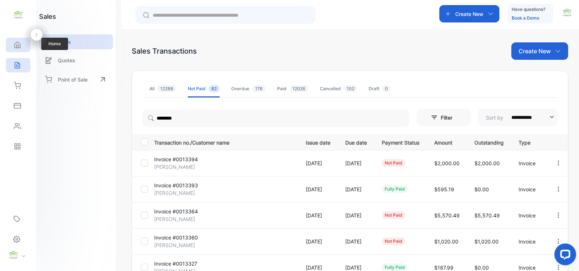
click at [17, 44] on icon at bounding box center [17, 44] width 7 height 7
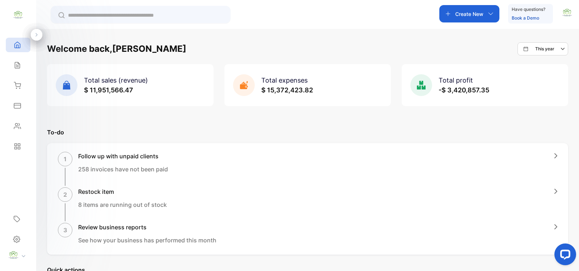
click at [382, 197] on div "2 Restock item 8 items are running out of stock" at bounding box center [308, 204] width 500 height 34
click at [17, 46] on icon at bounding box center [17, 44] width 7 height 7
click at [16, 66] on icon at bounding box center [17, 65] width 7 height 7
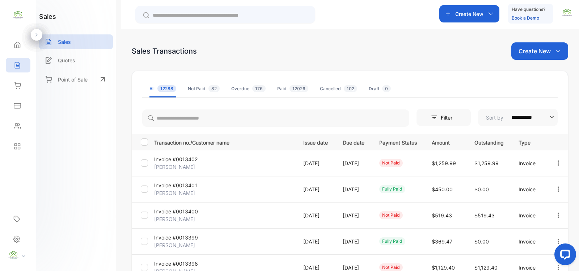
click at [173, 10] on div at bounding box center [230, 14] width 155 height 9
click at [170, 15] on input "text" at bounding box center [230, 16] width 155 height 8
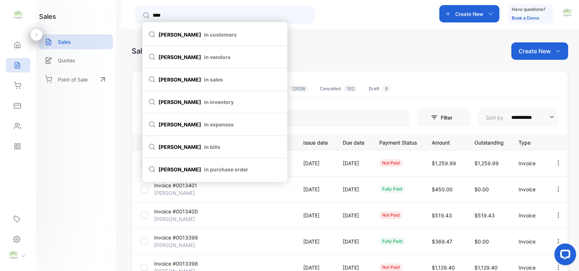
type input "****"
click at [173, 34] on span "adam in customers" at bounding box center [214, 35] width 133 height 8
type input "****"
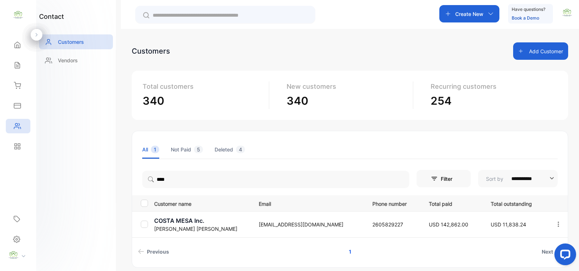
scroll to position [30, 0]
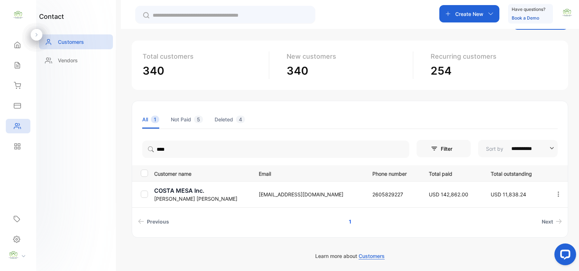
click at [183, 192] on p "COSTA MESA Inc." at bounding box center [202, 190] width 96 height 9
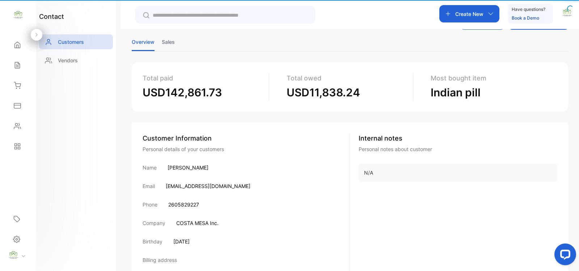
click at [183, 192] on div "Customer Information Personal details of your customers Name ADAM ALOMARI Email…" at bounding box center [246, 214] width 207 height 163
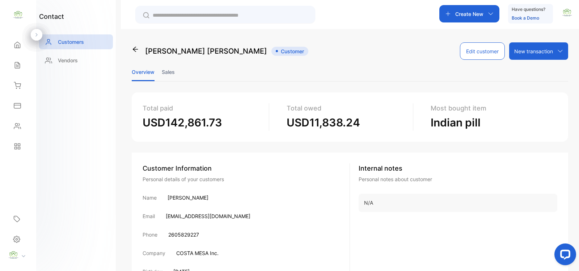
click at [168, 71] on li "Sales" at bounding box center [168, 72] width 13 height 18
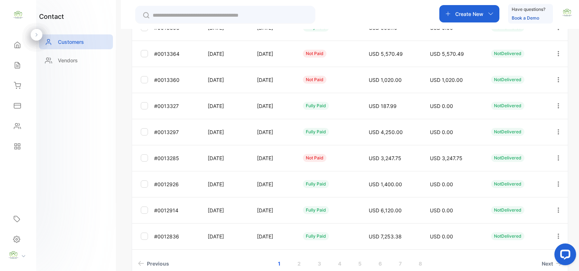
scroll to position [210, 0]
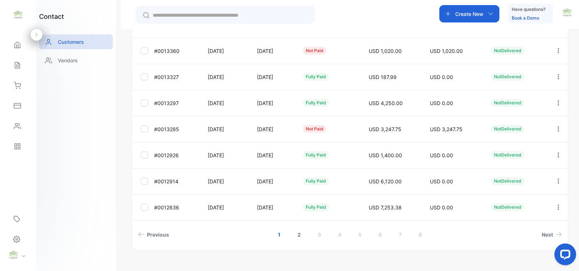
click at [299, 235] on link "2" at bounding box center [299, 234] width 21 height 13
click at [279, 234] on link "1" at bounding box center [279, 234] width 20 height 13
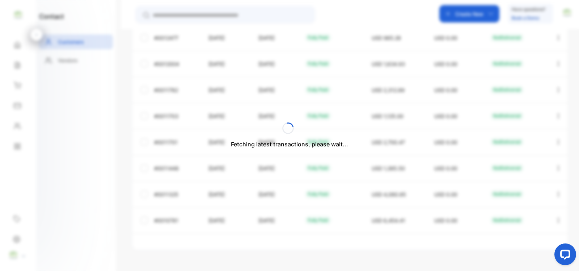
scroll to position [197, 0]
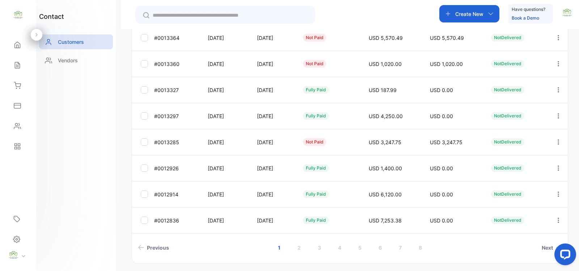
click at [274, 104] on td "Oct 11, 2025" at bounding box center [271, 116] width 46 height 26
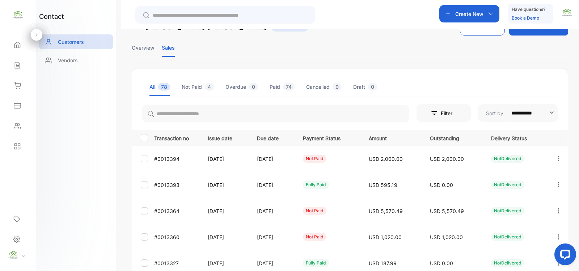
scroll to position [0, 0]
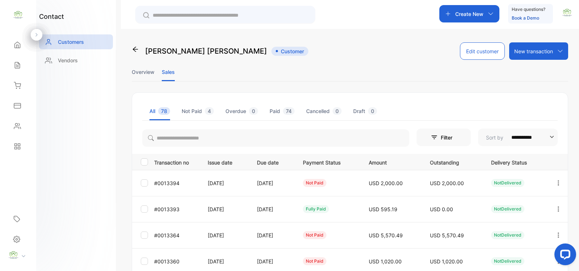
click at [73, 152] on div "contact Customers Vendors" at bounding box center [76, 135] width 80 height 271
click at [136, 50] on icon at bounding box center [135, 49] width 7 height 7
